Goal: Check status: Check status

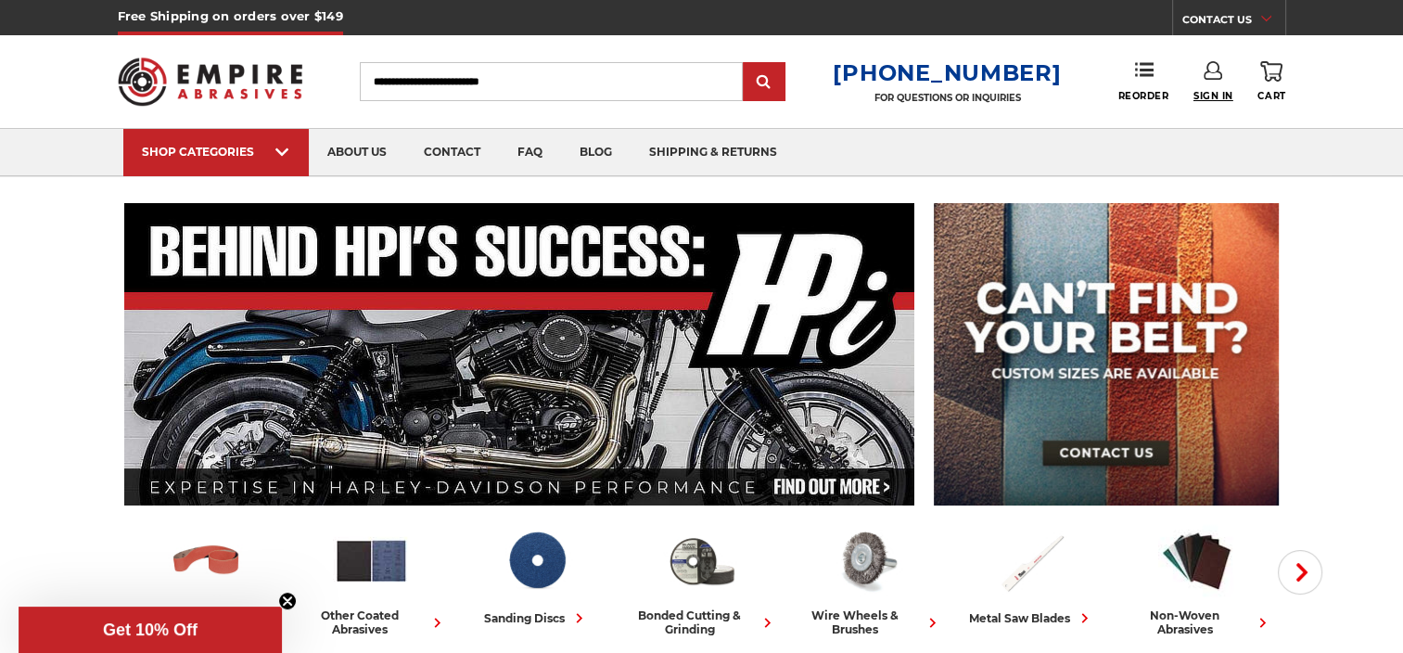
type input "**********"
click at [1212, 90] on span "Sign In" at bounding box center [1213, 96] width 40 height 12
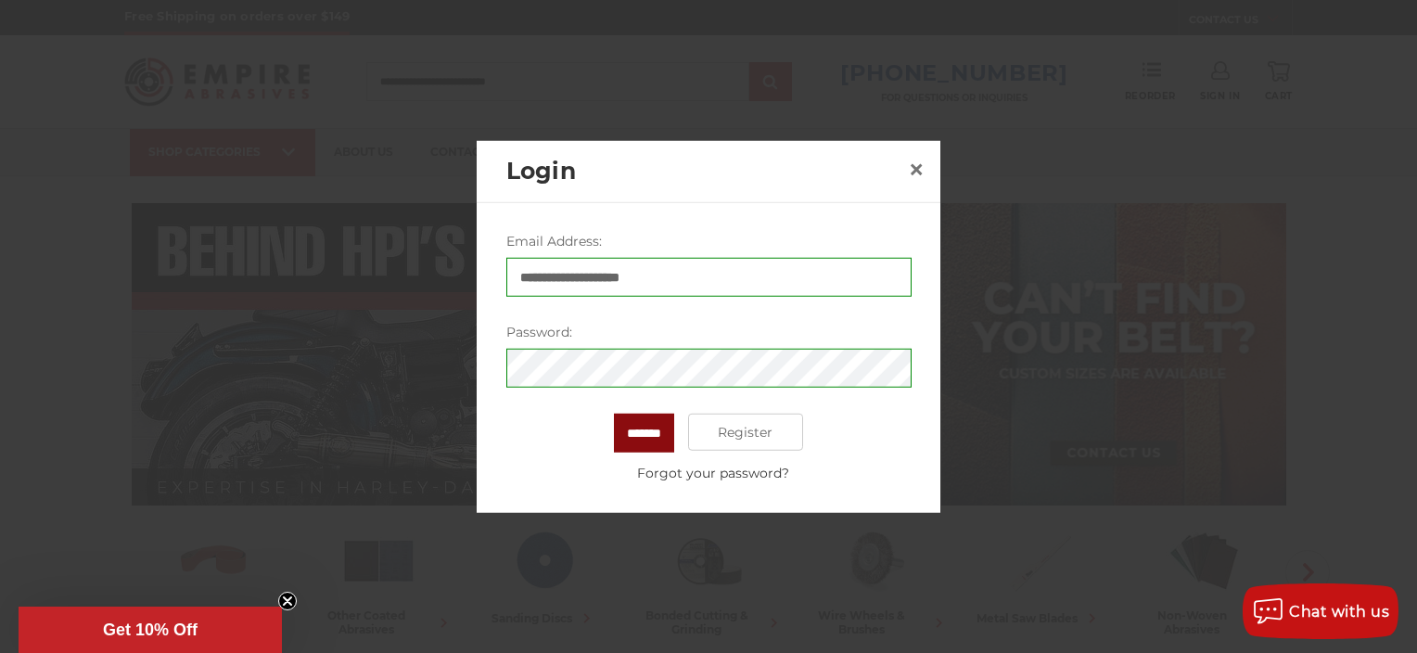
click at [634, 431] on input "*******" at bounding box center [644, 433] width 60 height 39
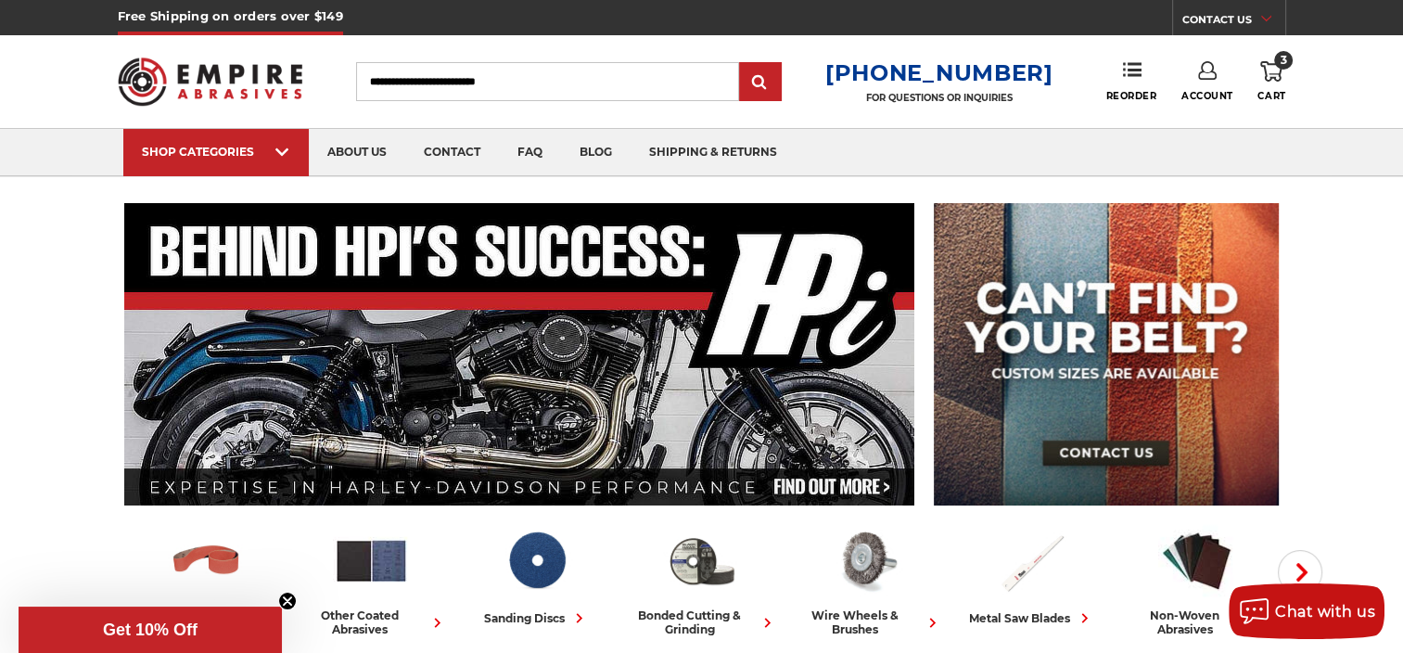
click at [1203, 79] on use at bounding box center [1207, 70] width 19 height 19
click at [1207, 119] on link "Account" at bounding box center [1206, 120] width 133 height 35
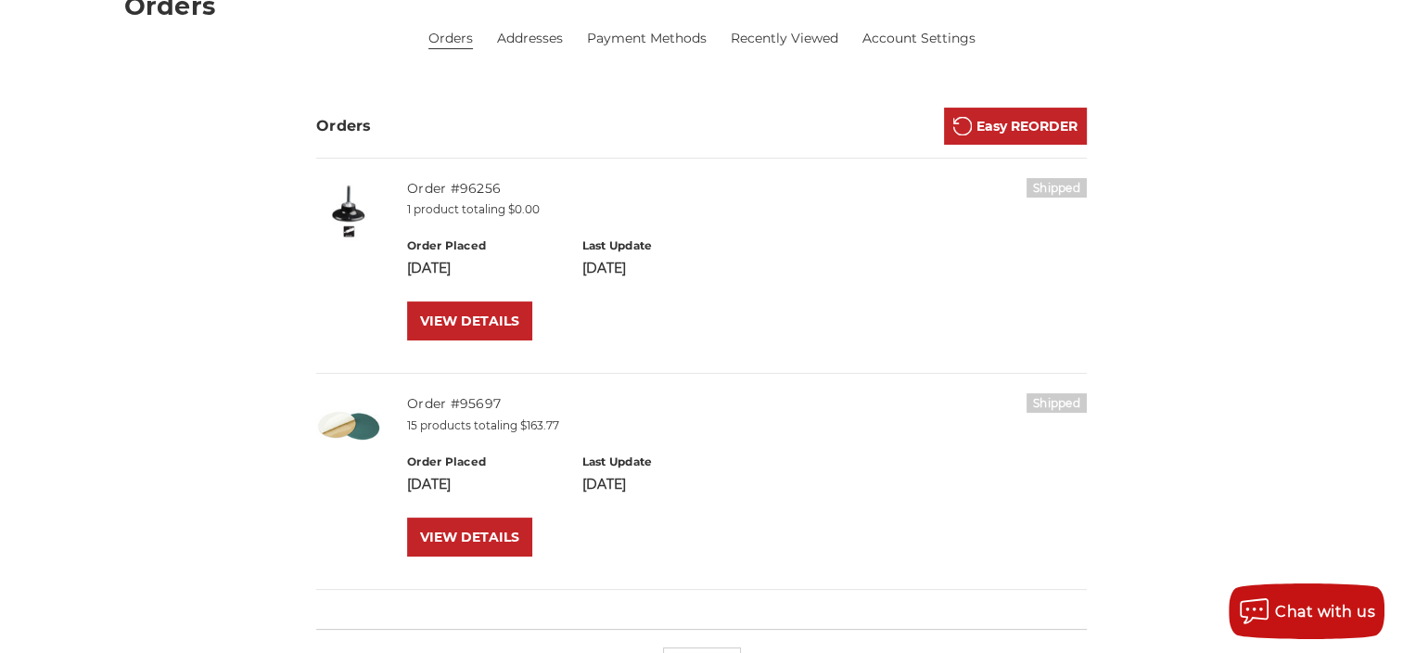
scroll to position [260, 0]
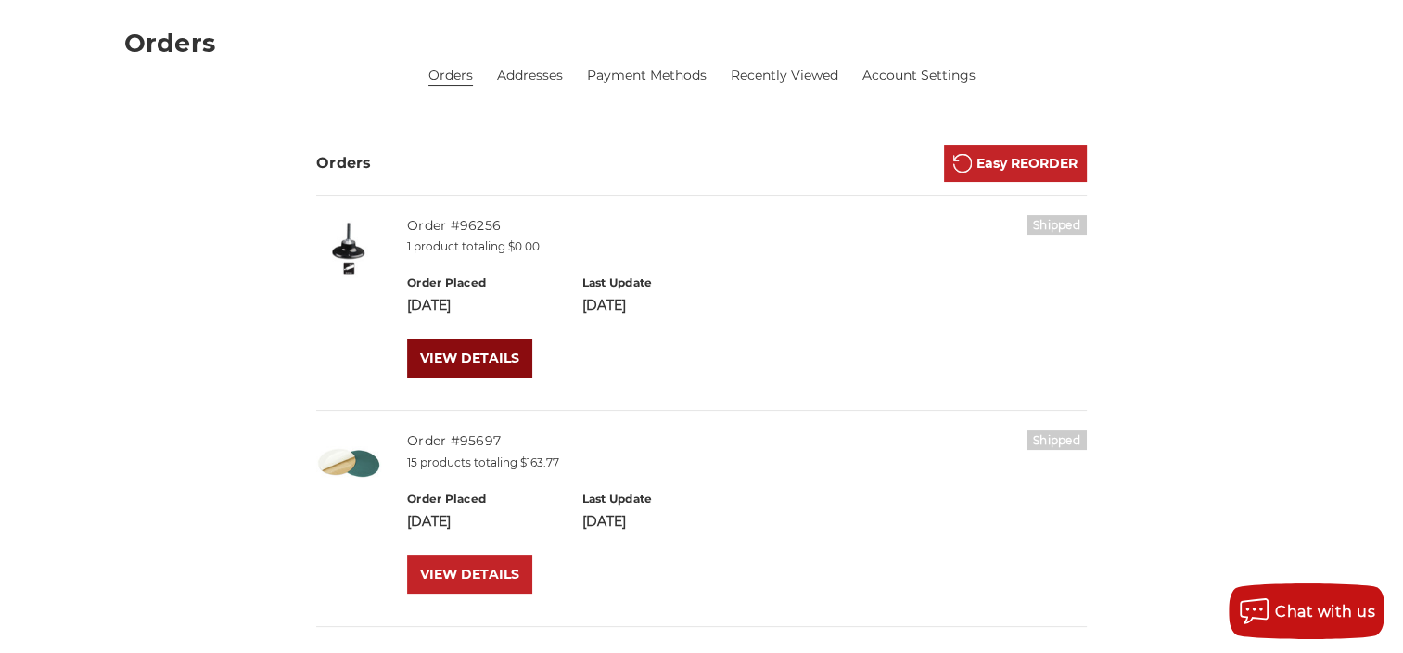
click at [464, 354] on link "VIEW DETAILS" at bounding box center [469, 357] width 125 height 39
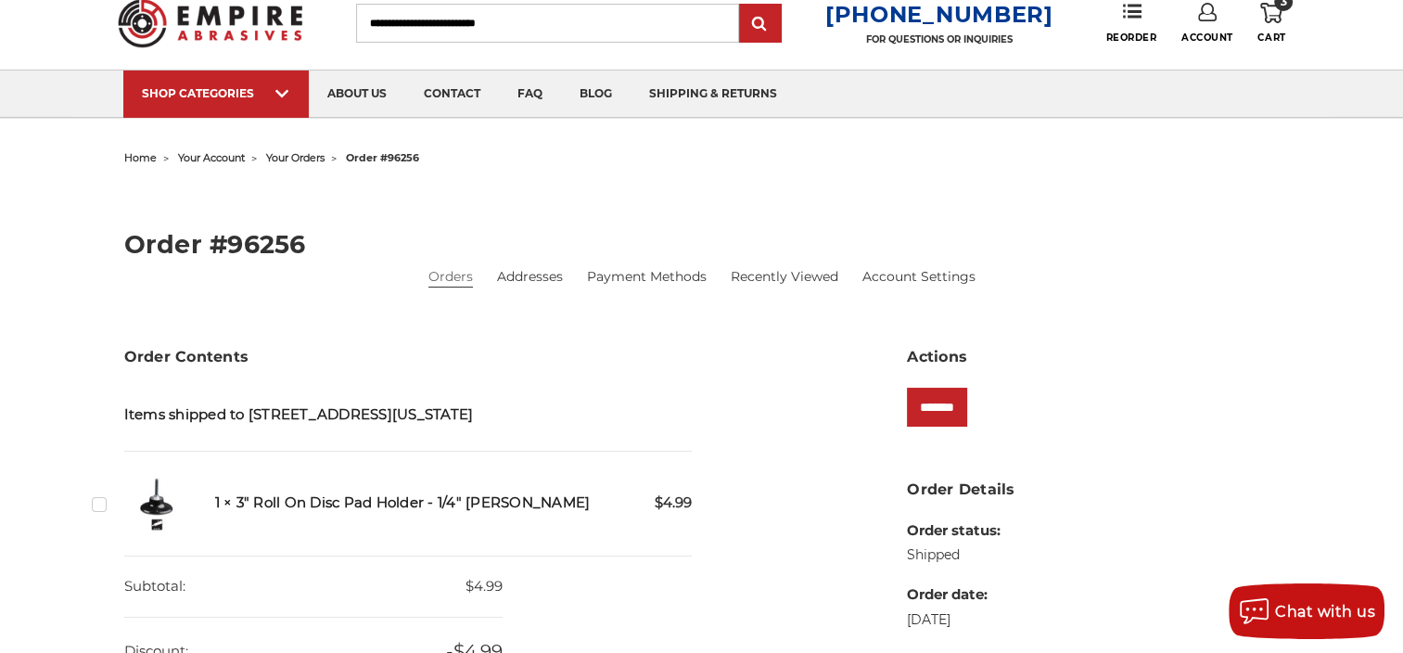
scroll to position [37, 0]
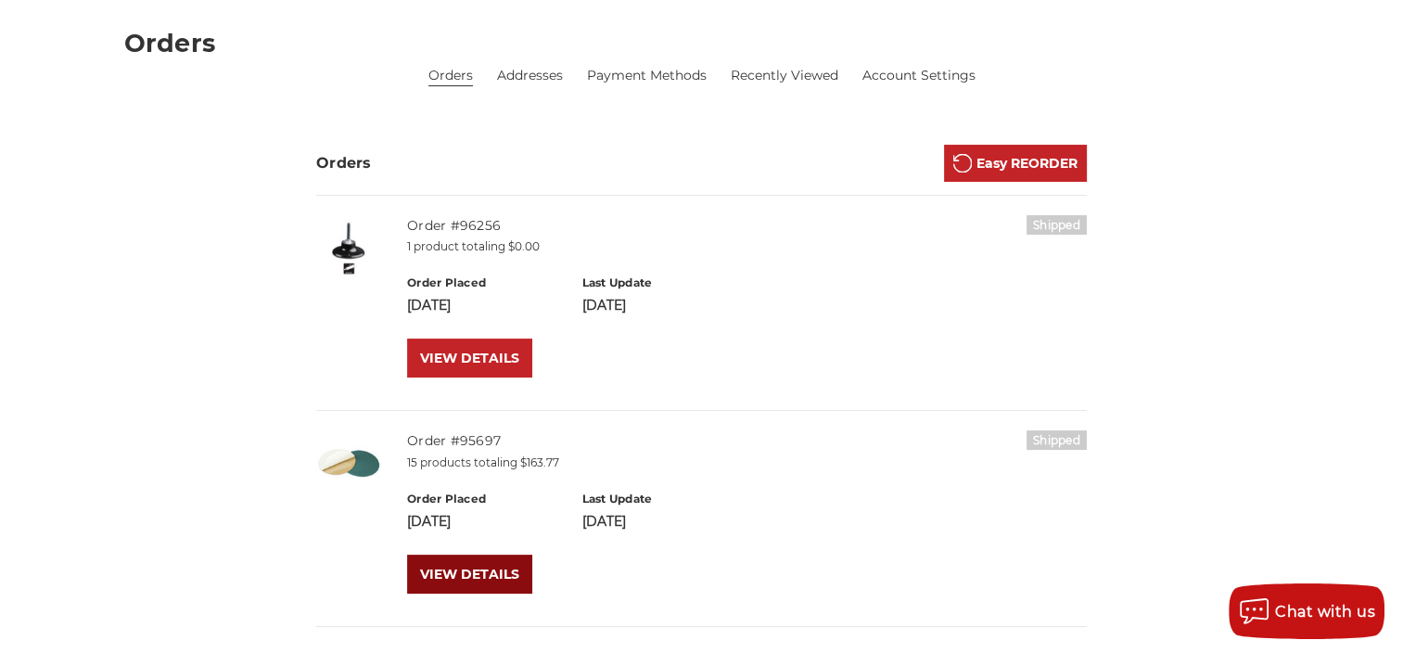
click at [473, 560] on link "VIEW DETAILS" at bounding box center [469, 573] width 125 height 39
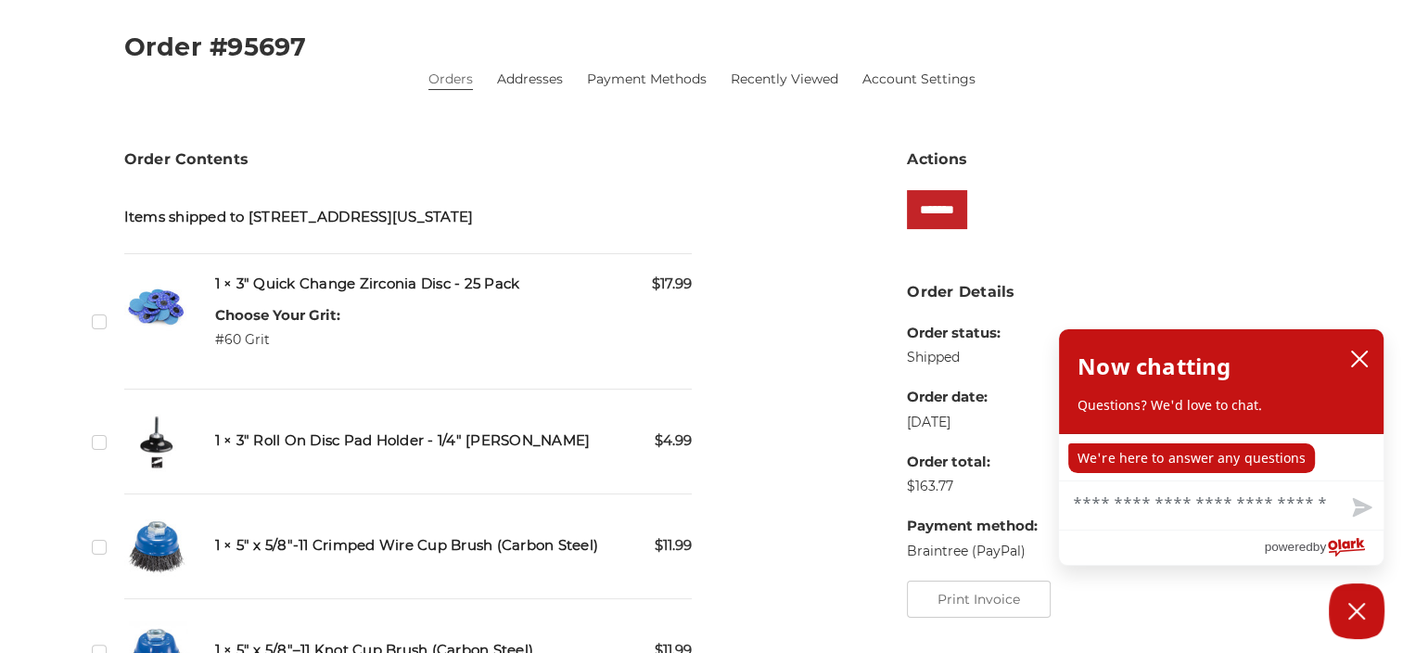
scroll to position [334, 0]
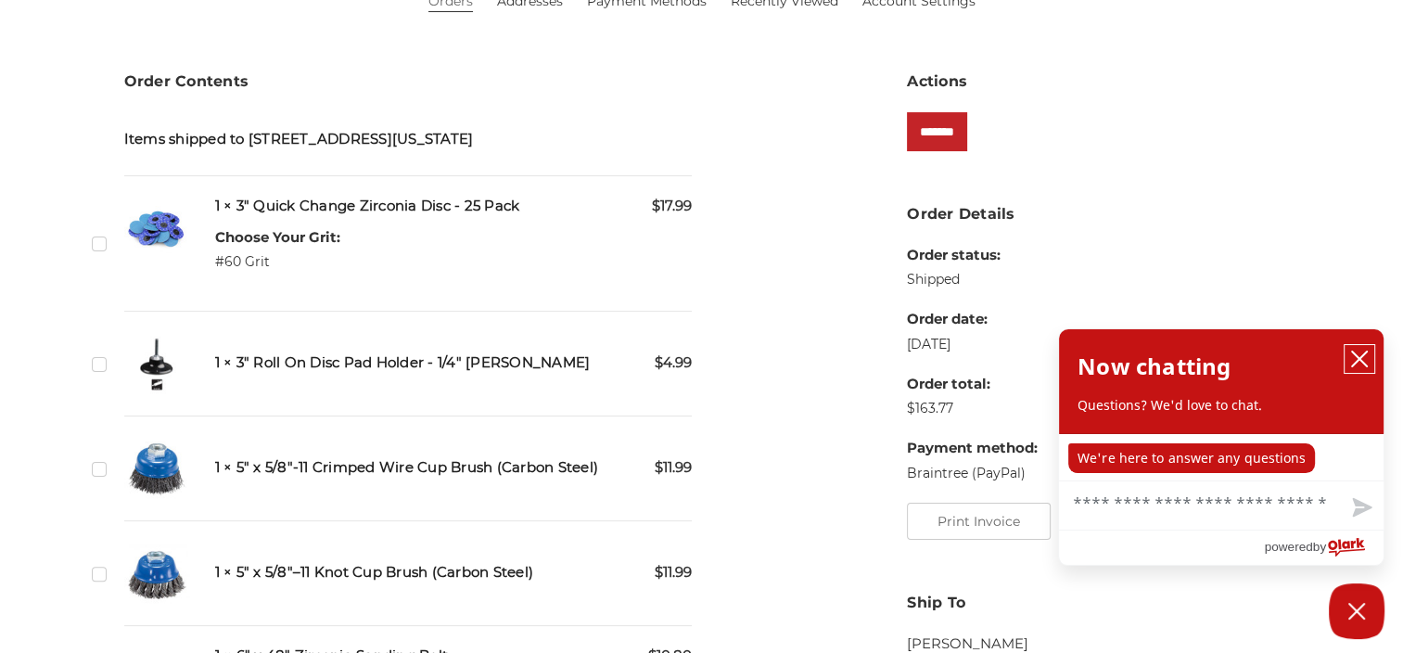
click at [1360, 363] on icon "close chatbox" at bounding box center [1359, 359] width 19 height 19
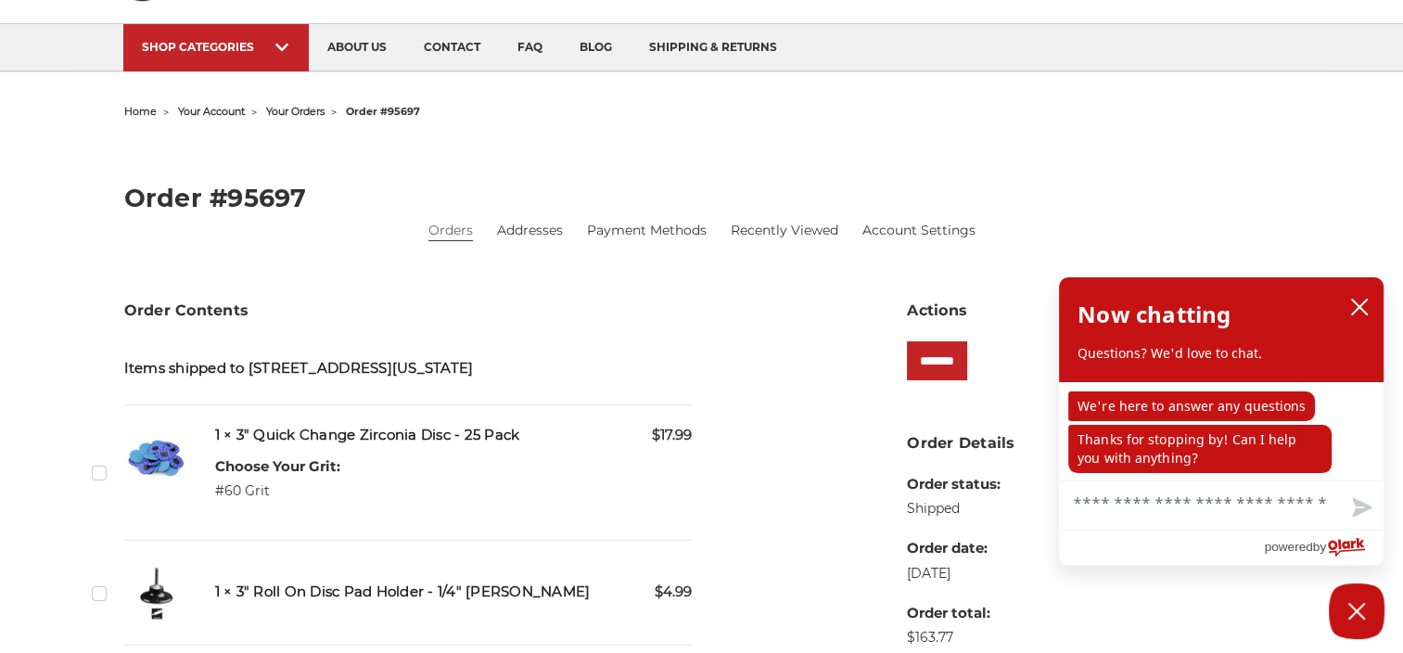
scroll to position [74, 0]
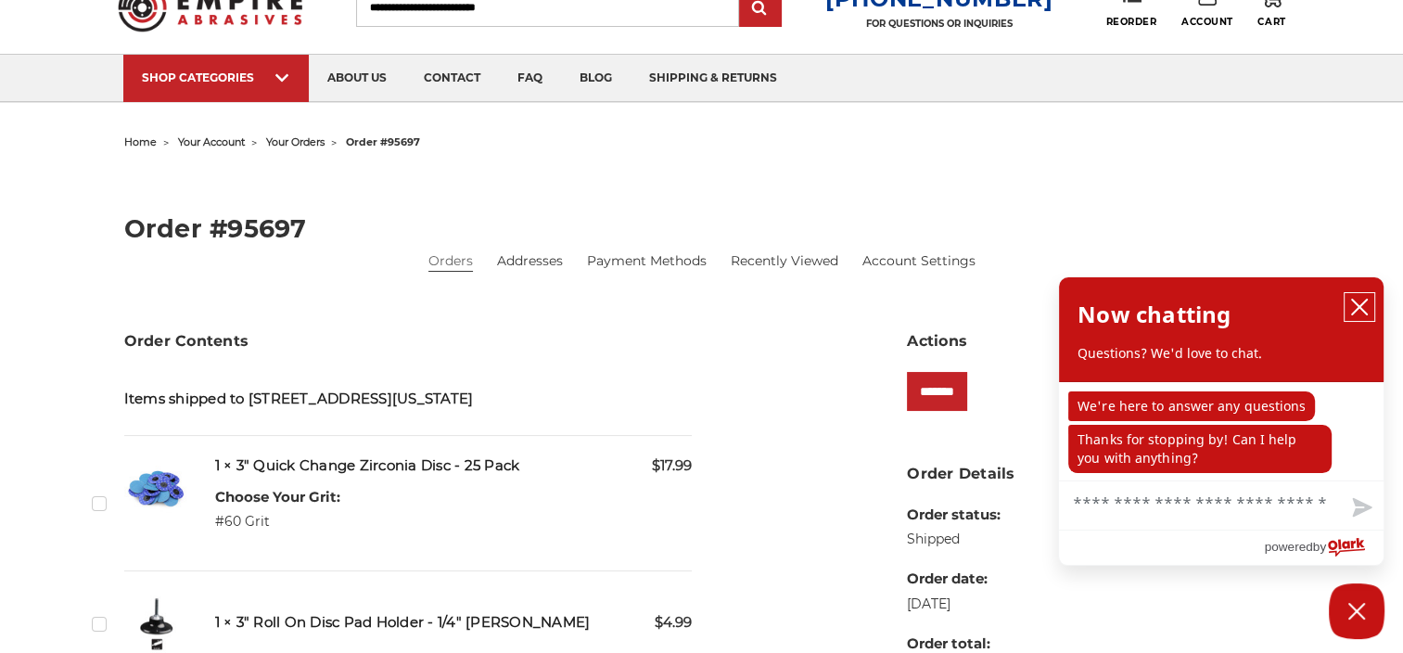
click at [1362, 312] on icon "close chatbox" at bounding box center [1359, 306] width 15 height 15
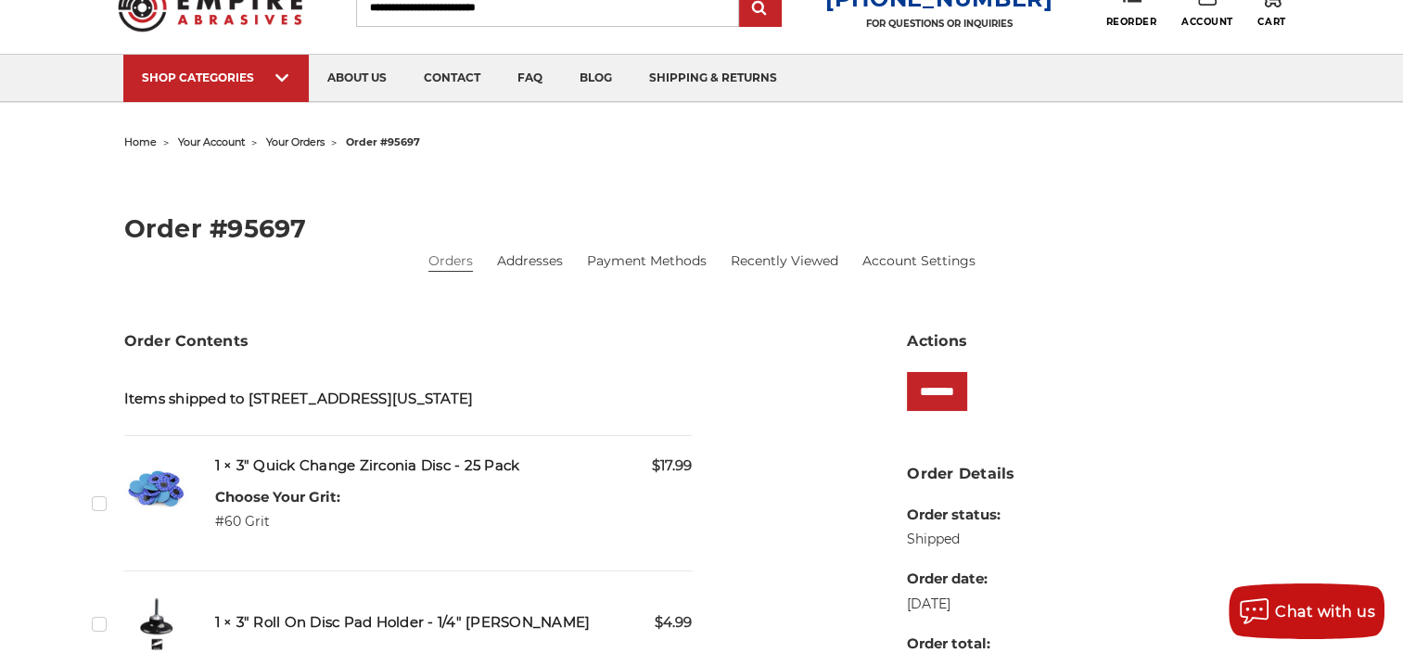
scroll to position [0, 0]
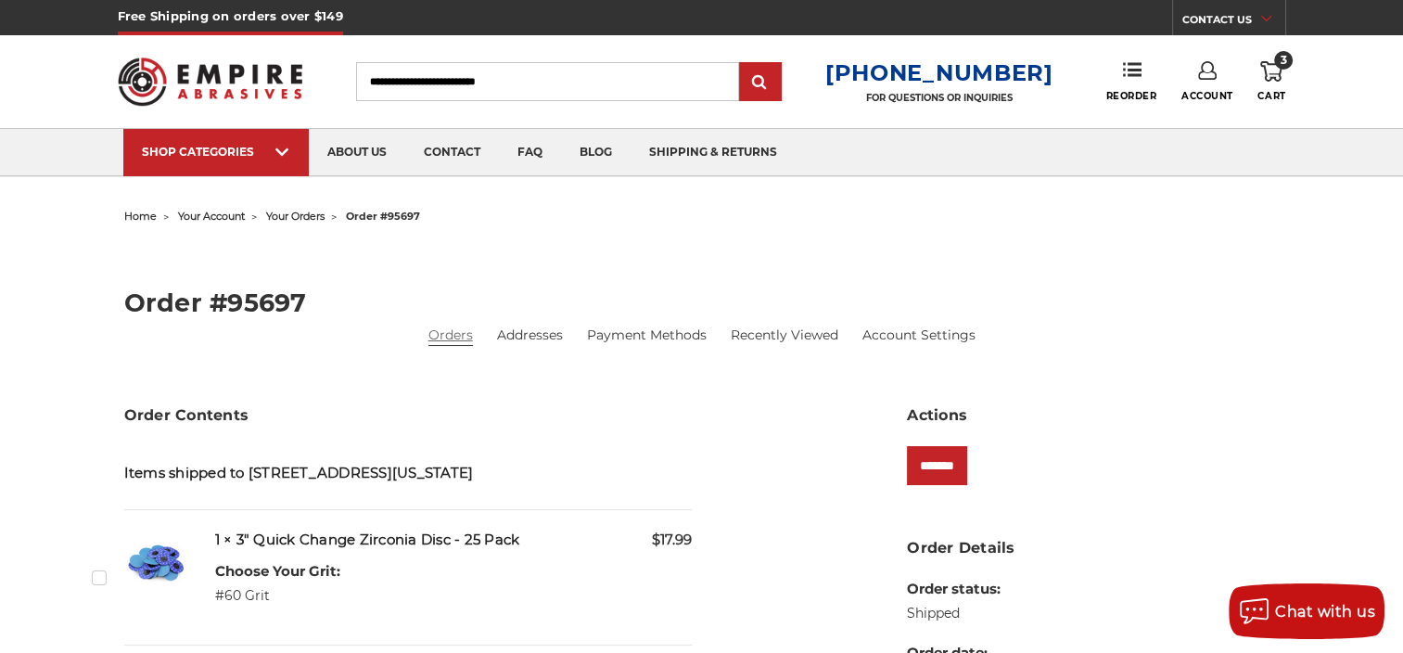
click at [455, 333] on link "Orders" at bounding box center [450, 334] width 45 height 19
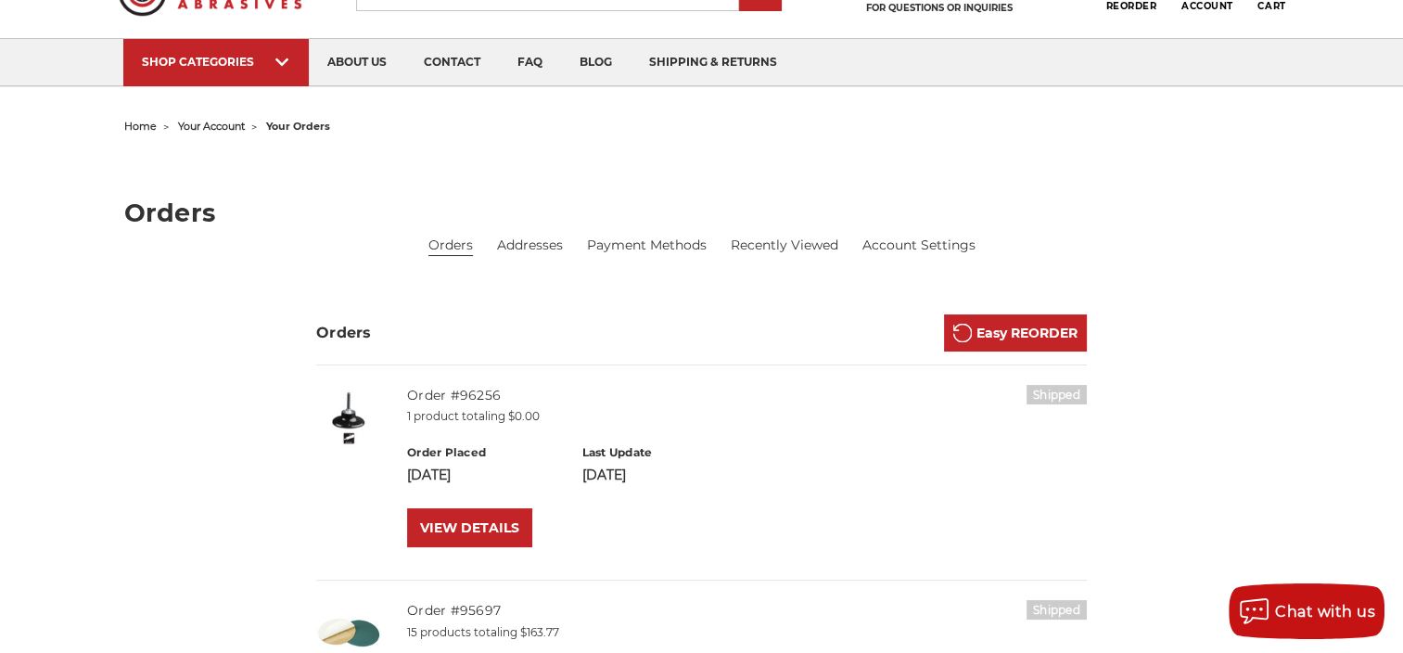
scroll to position [223, 0]
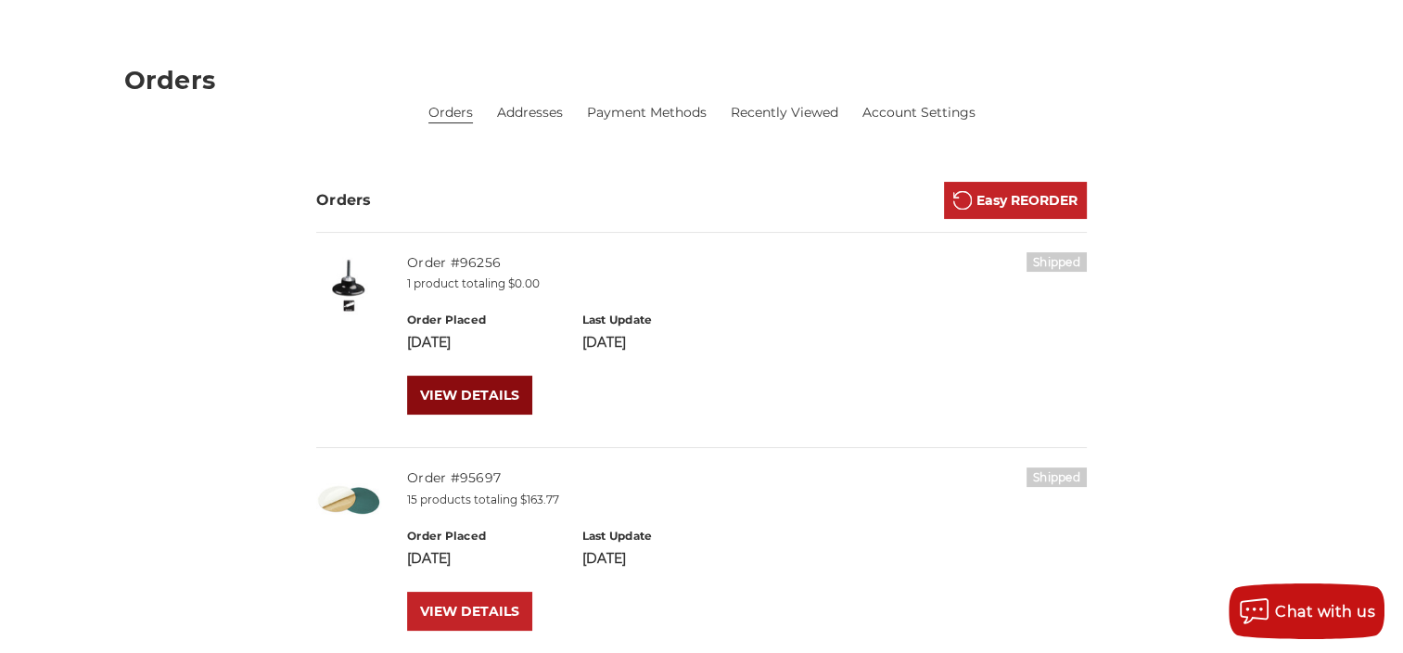
click at [493, 391] on link "VIEW DETAILS" at bounding box center [469, 394] width 125 height 39
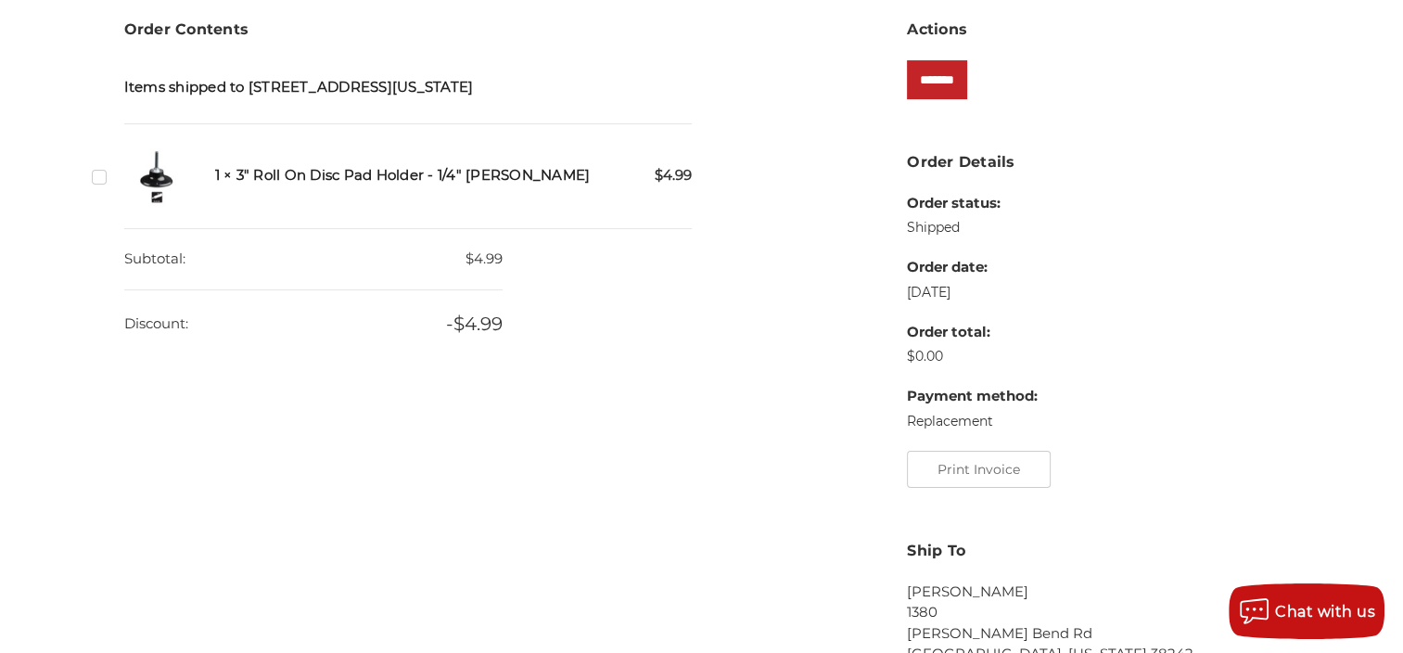
scroll to position [408, 0]
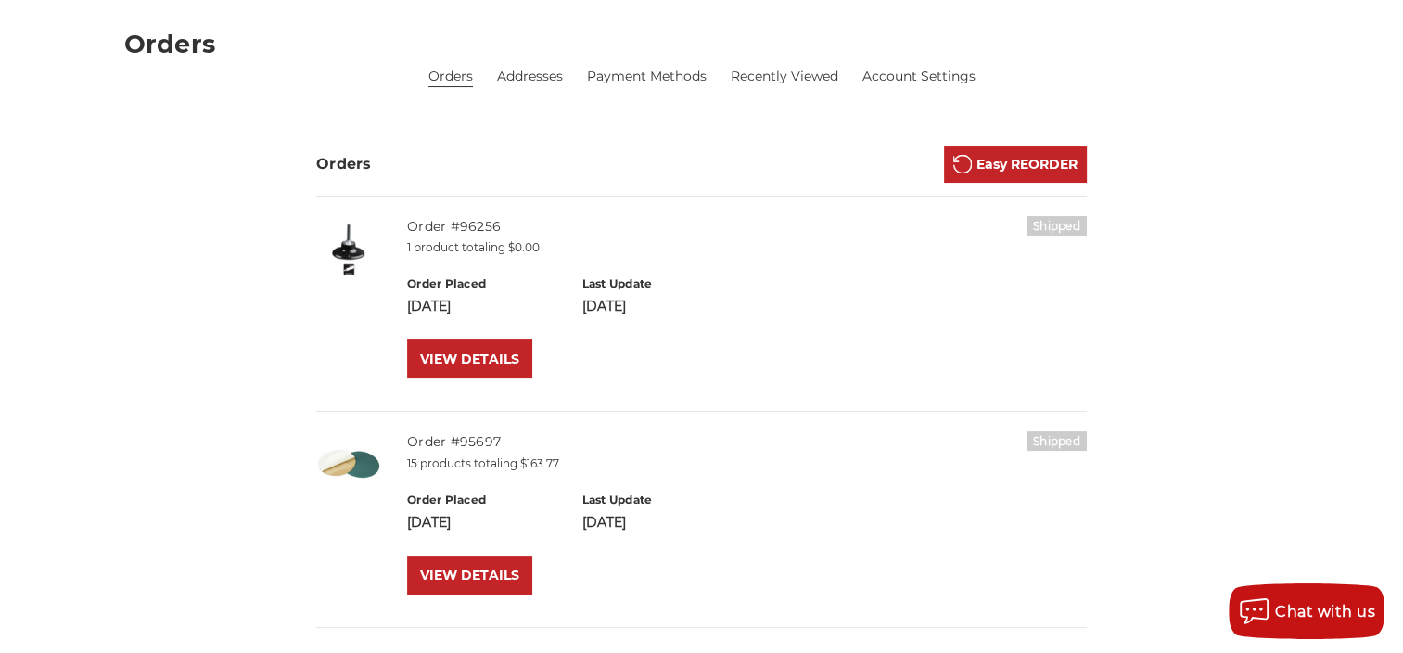
scroll to position [260, 0]
click at [438, 575] on link "VIEW DETAILS" at bounding box center [469, 573] width 125 height 39
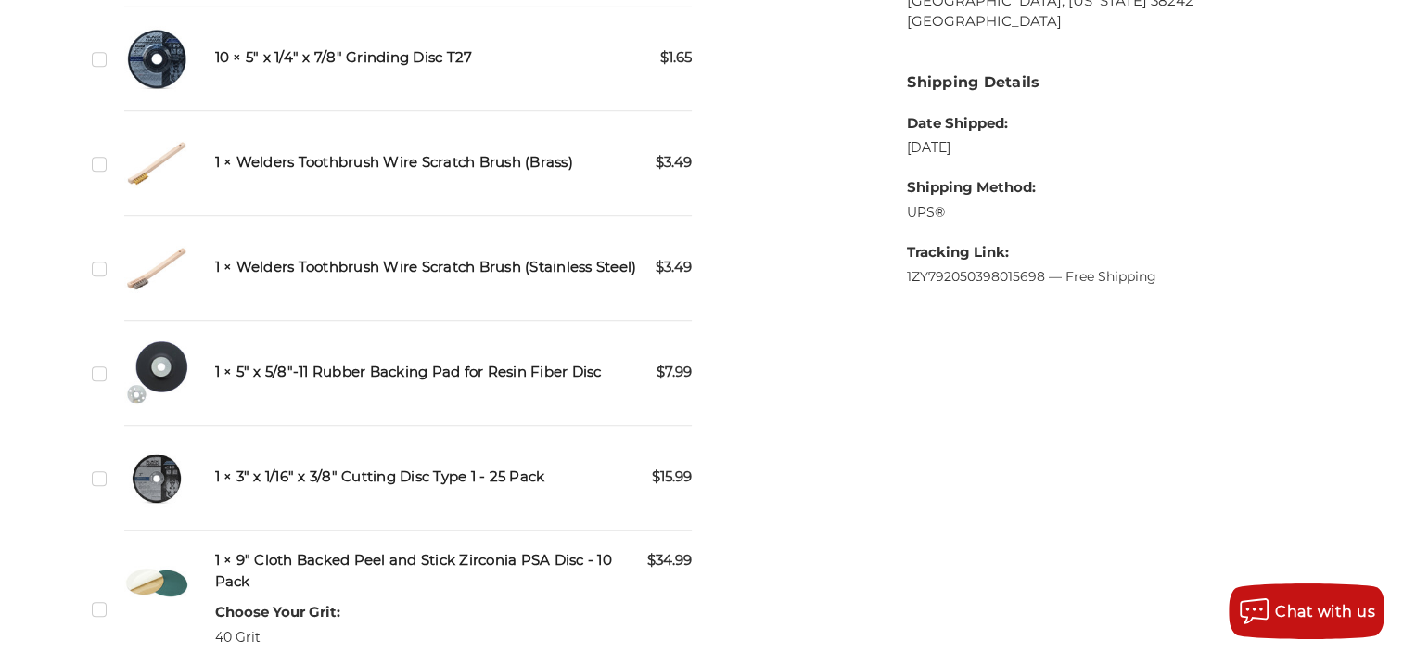
scroll to position [1187, 0]
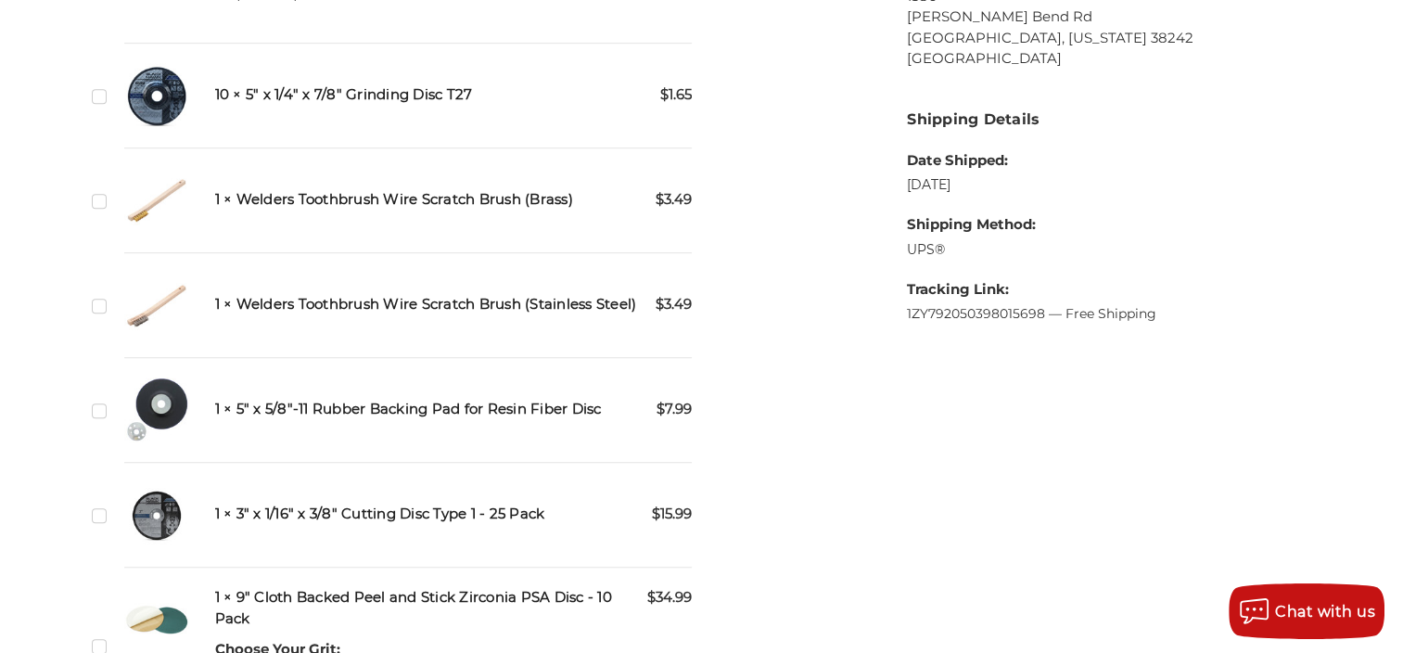
click at [135, 425] on img at bounding box center [156, 409] width 65 height 65
click at [159, 407] on img at bounding box center [156, 409] width 65 height 65
click at [371, 407] on h5 "1 × 5" x 5/8"-11 Rubber Backing Pad for Resin Fiber Disc" at bounding box center [453, 409] width 477 height 21
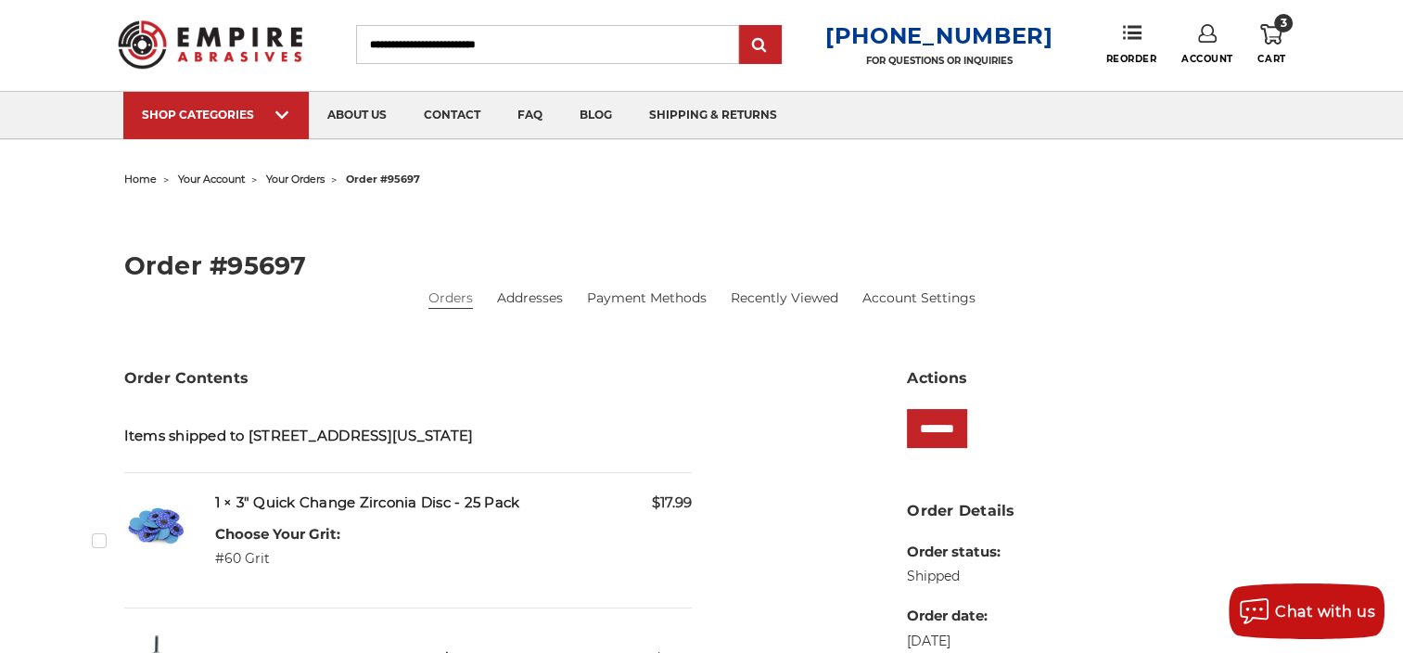
scroll to position [0, 0]
